Goal: Entertainment & Leisure: Browse casually

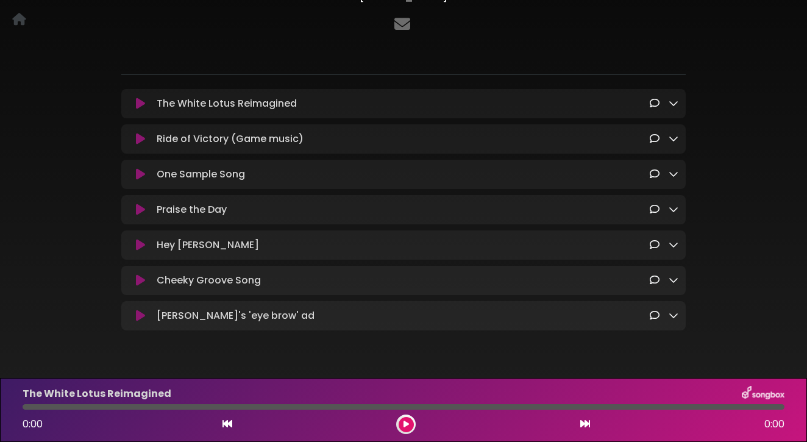
scroll to position [125, 0]
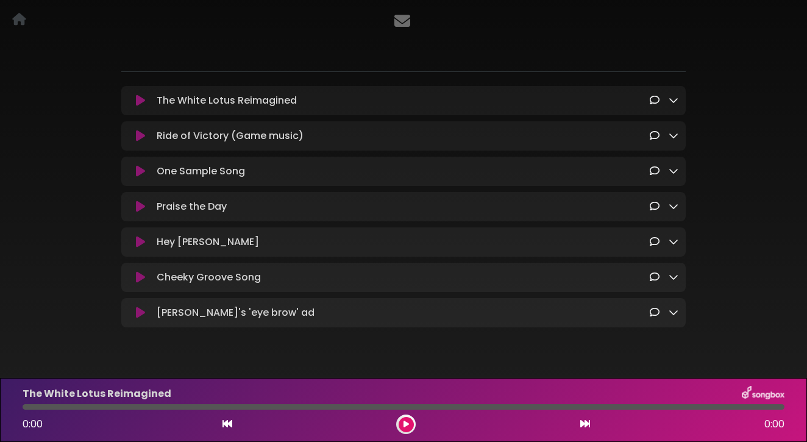
click at [140, 102] on icon at bounding box center [140, 100] width 9 height 12
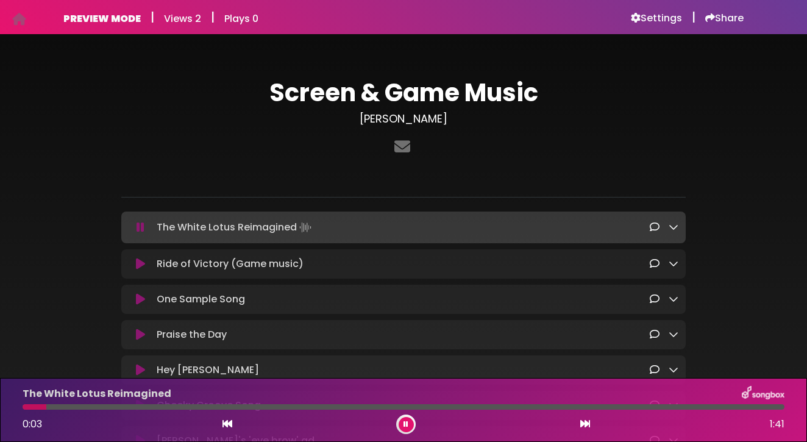
scroll to position [0, 0]
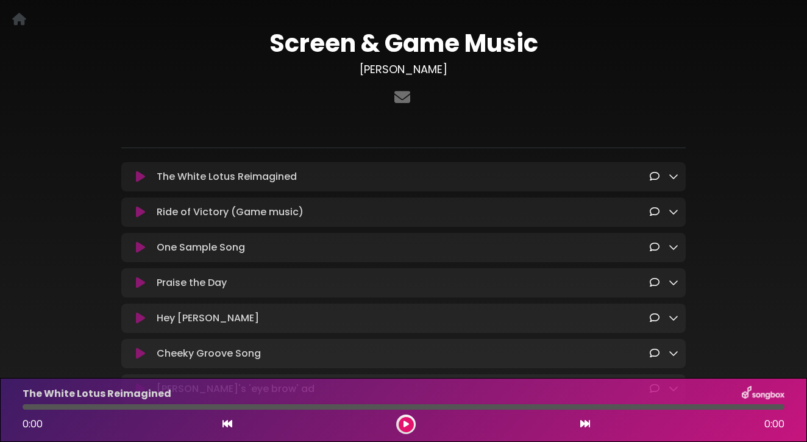
scroll to position [60, 0]
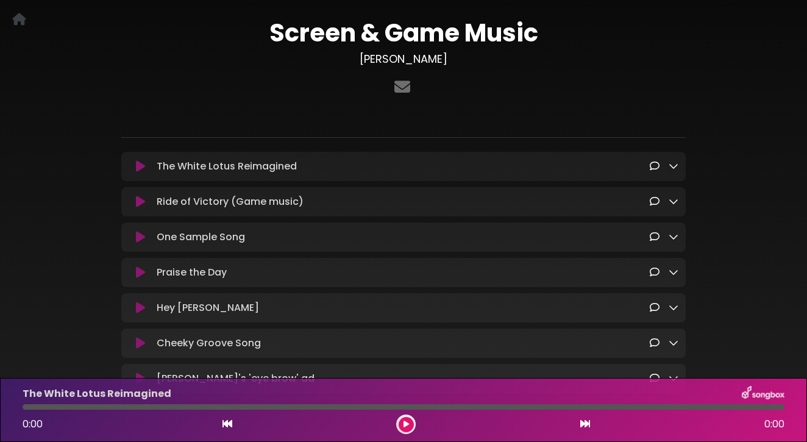
click at [141, 164] on icon at bounding box center [140, 166] width 9 height 12
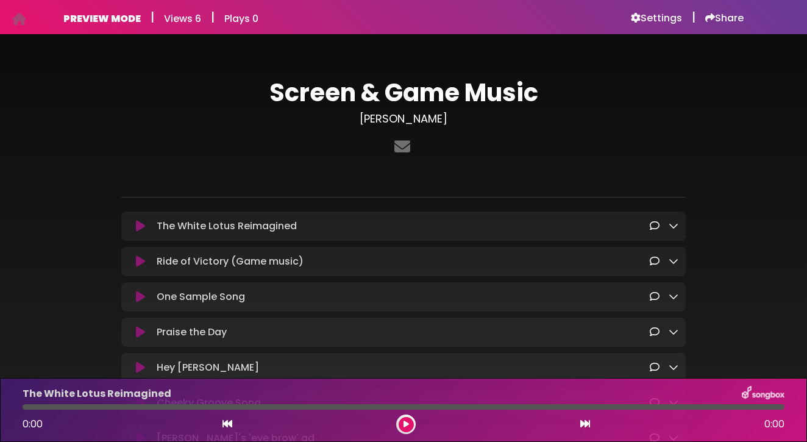
click at [140, 260] on icon at bounding box center [140, 261] width 9 height 12
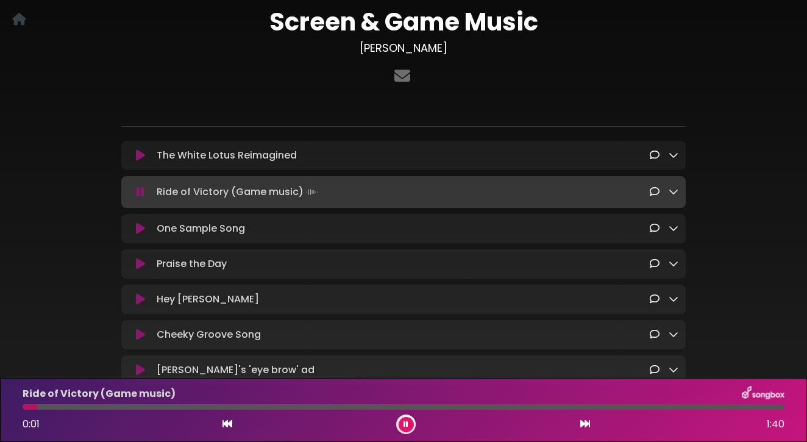
scroll to position [81, 0]
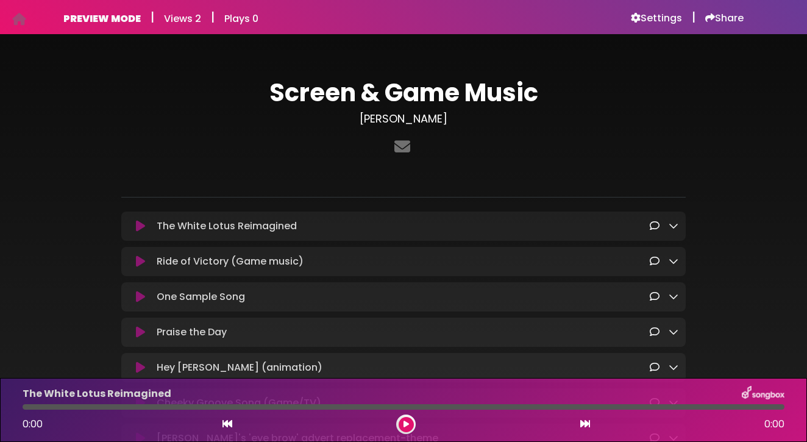
scroll to position [21, 0]
